Goal: Information Seeking & Learning: Learn about a topic

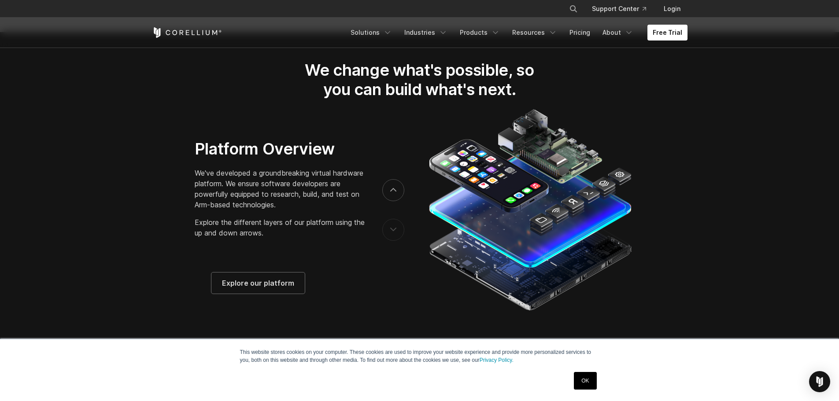
scroll to position [1704, 0]
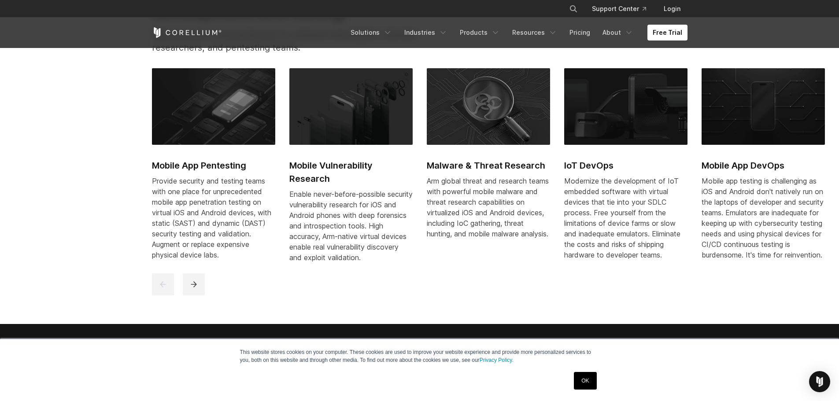
scroll to position [470, 0]
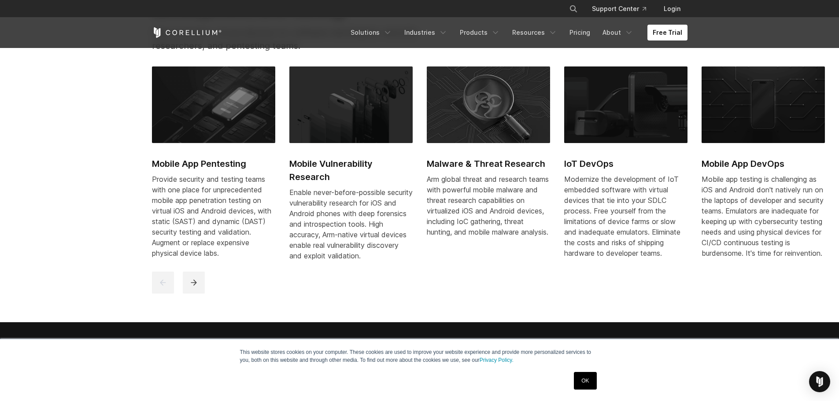
click at [219, 160] on h2 "Mobile App Pentesting" at bounding box center [213, 163] width 123 height 13
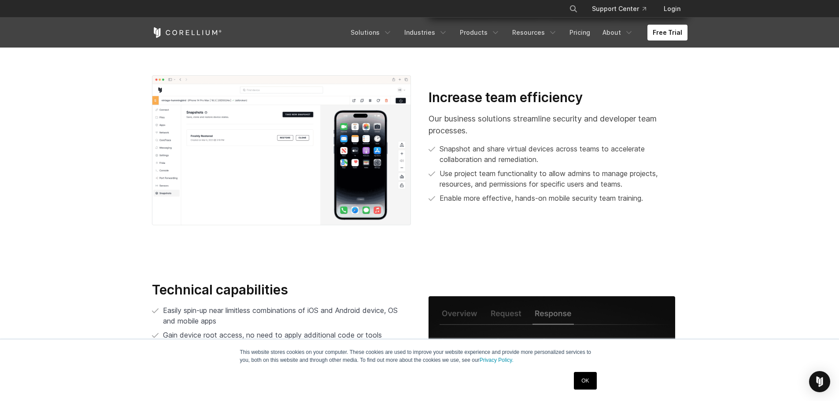
scroll to position [1733, 0]
